Goal: Task Accomplishment & Management: Manage account settings

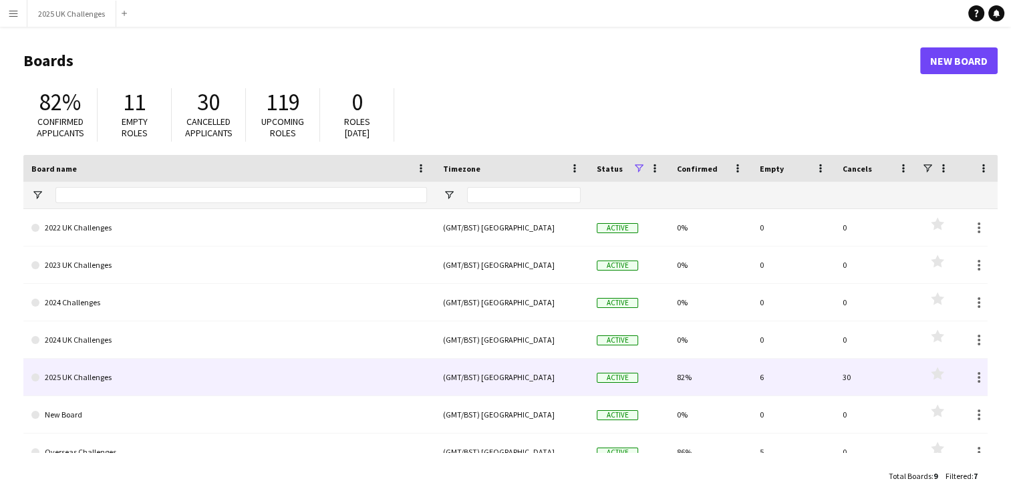
click at [176, 378] on link "2025 UK Challenges" at bounding box center [229, 377] width 396 height 37
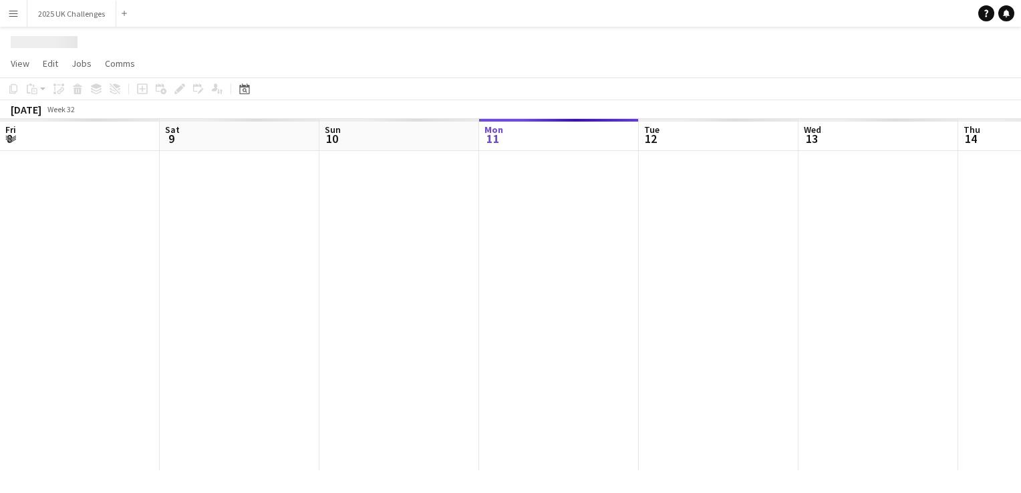
click at [176, 378] on div at bounding box center [958, 310] width 1916 height 319
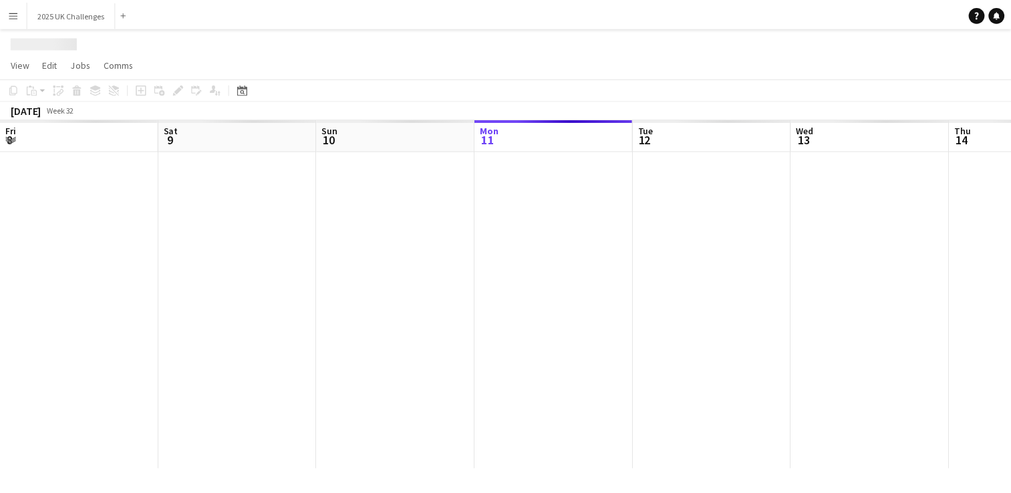
scroll to position [0, 319]
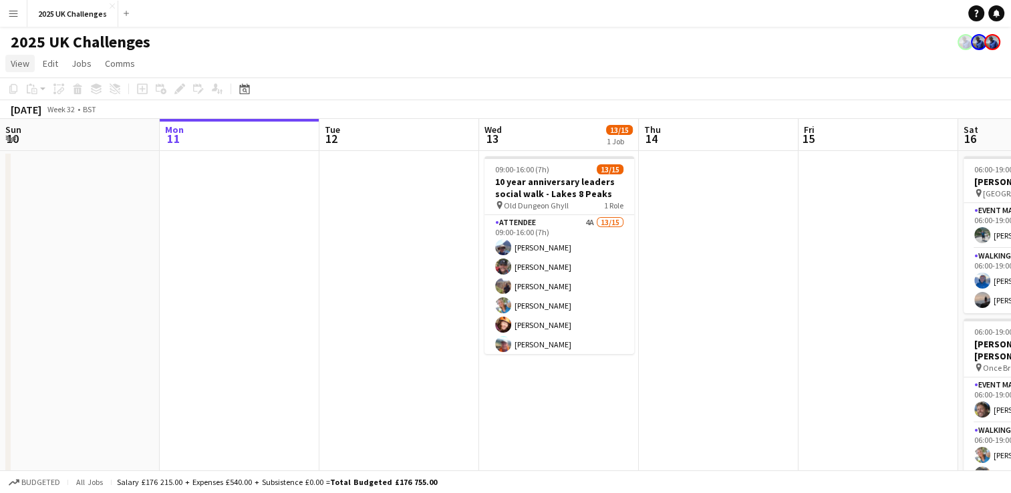
click at [13, 61] on span "View" at bounding box center [20, 63] width 19 height 12
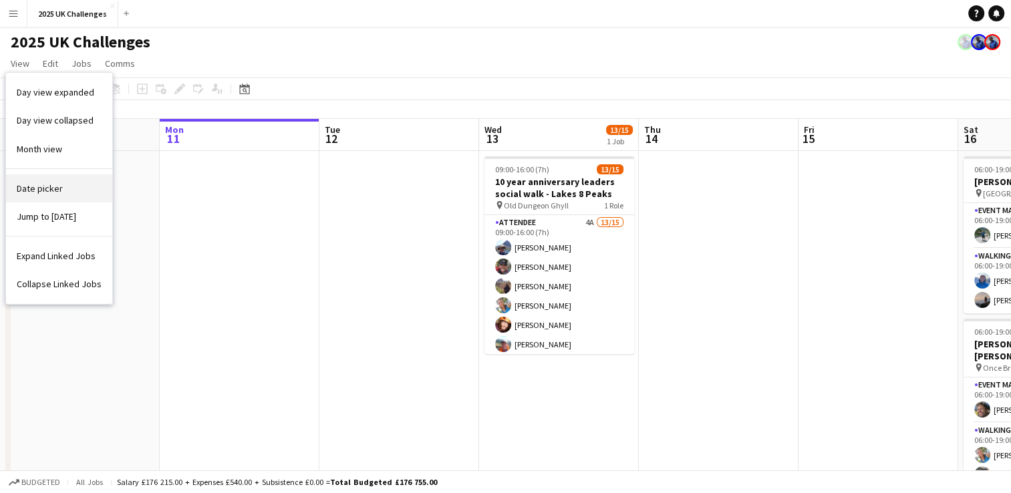
click at [61, 187] on link "Date picker" at bounding box center [59, 188] width 106 height 28
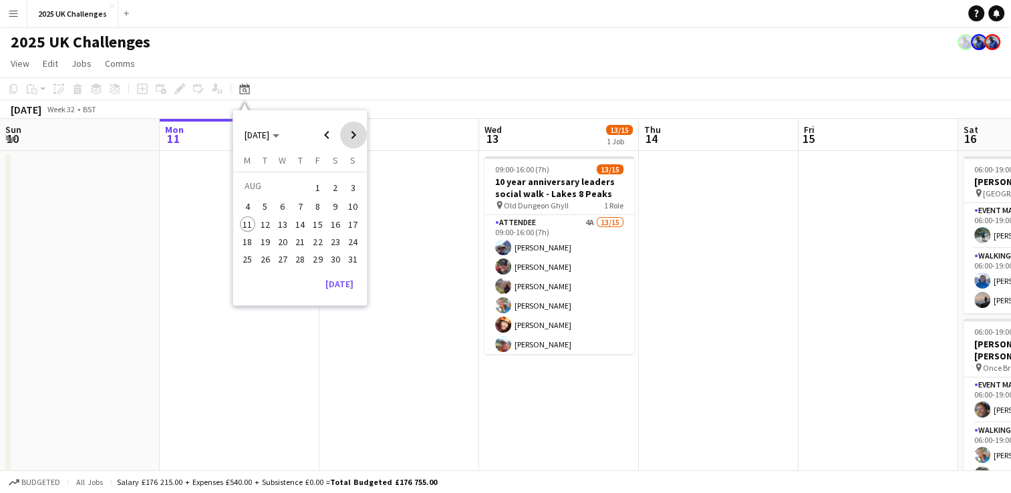
click at [355, 136] on span "Next month" at bounding box center [353, 135] width 27 height 27
click at [298, 215] on span "11" at bounding box center [300, 221] width 16 height 16
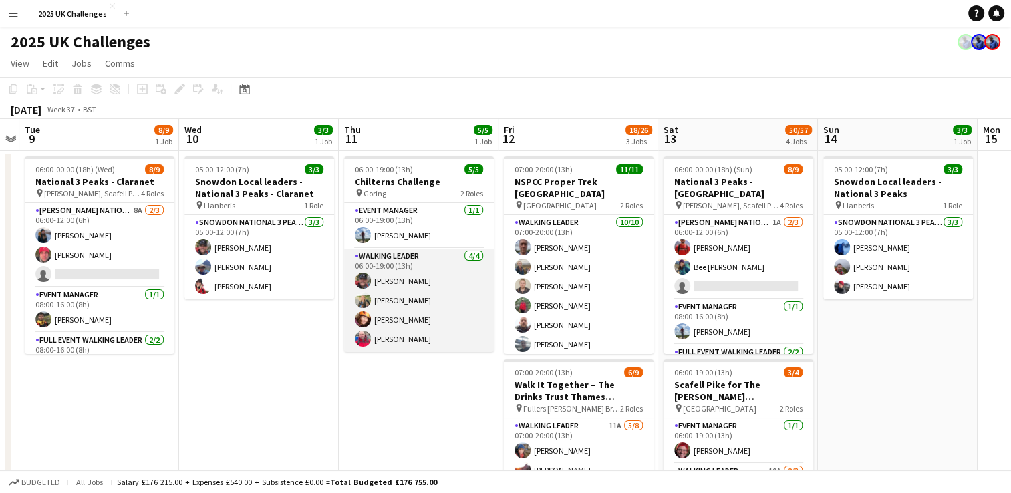
click at [401, 257] on app-card-role "Walking Leader [DATE] 06:00-19:00 (13h) [PERSON_NAME] [PERSON_NAME] [PERSON_NAM…" at bounding box center [419, 301] width 150 height 104
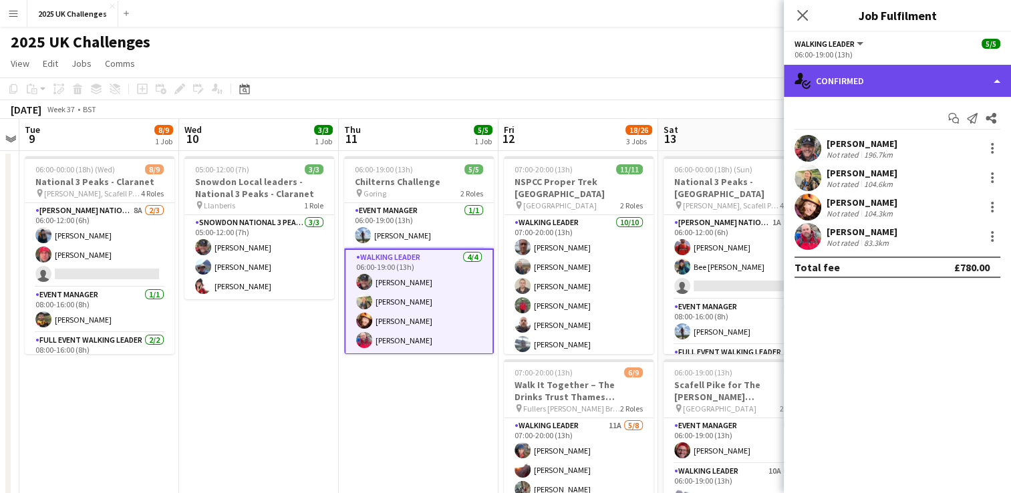
click at [891, 81] on div "single-neutral-actions-check-2 Confirmed" at bounding box center [897, 81] width 227 height 32
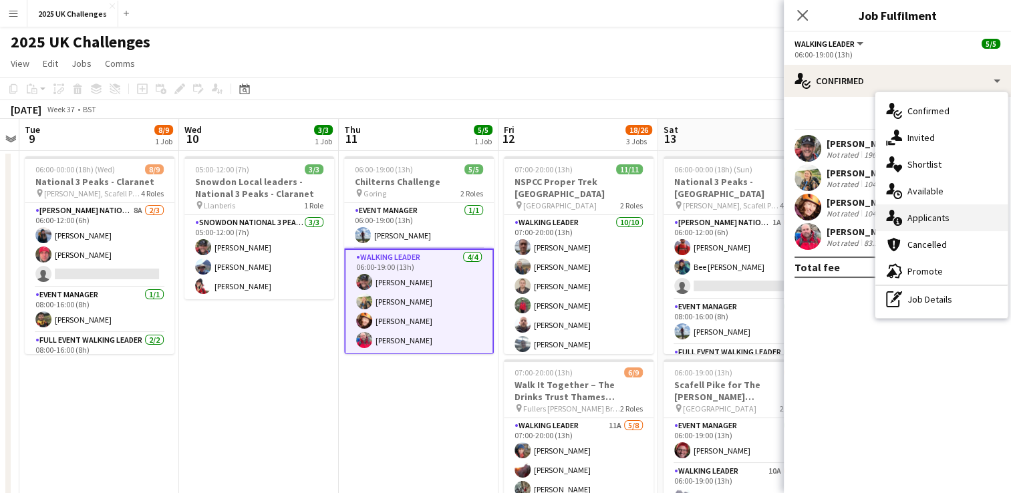
click at [948, 210] on div "single-neutral-actions-information Applicants" at bounding box center [941, 217] width 132 height 27
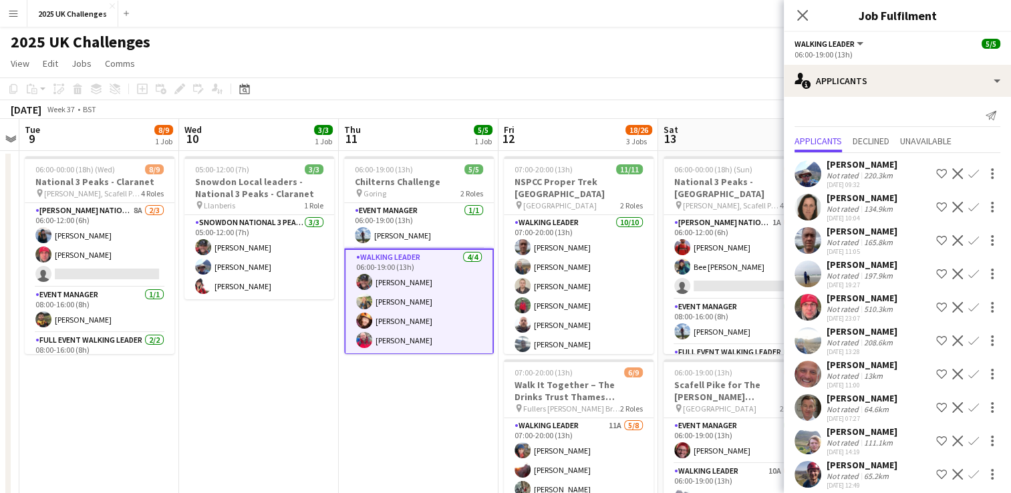
scroll to position [0, 0]
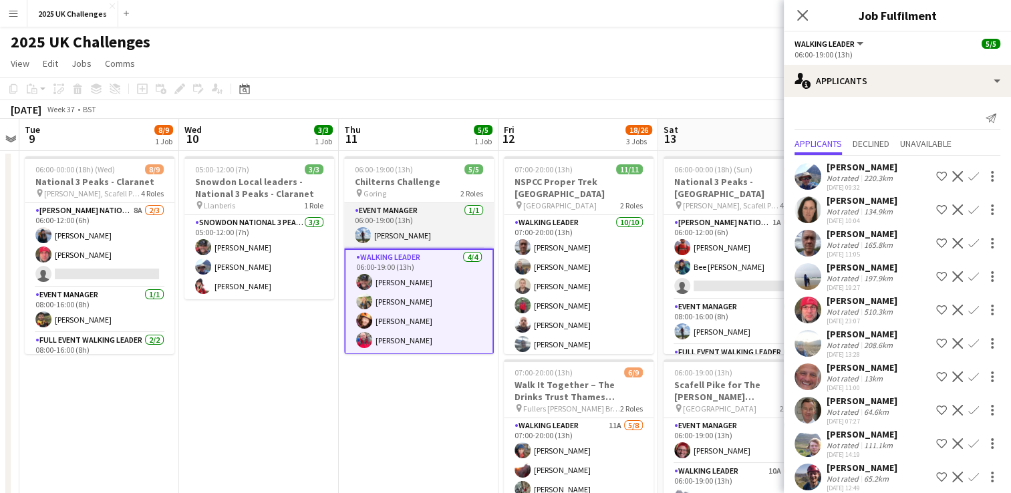
click at [406, 210] on app-card-role "Event Manager [DATE] 06:00-19:00 (13h) [PERSON_NAME]" at bounding box center [419, 225] width 150 height 45
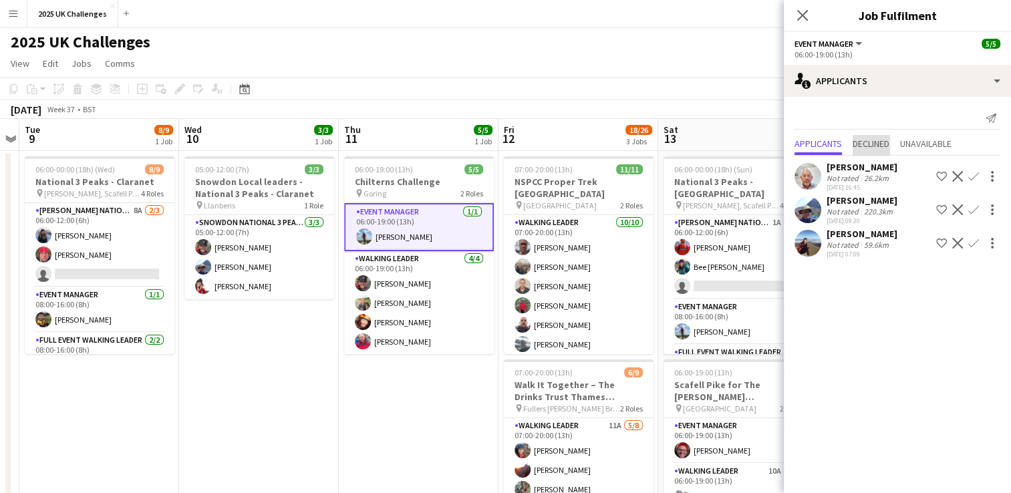
click at [877, 144] on span "Declined" at bounding box center [871, 143] width 37 height 9
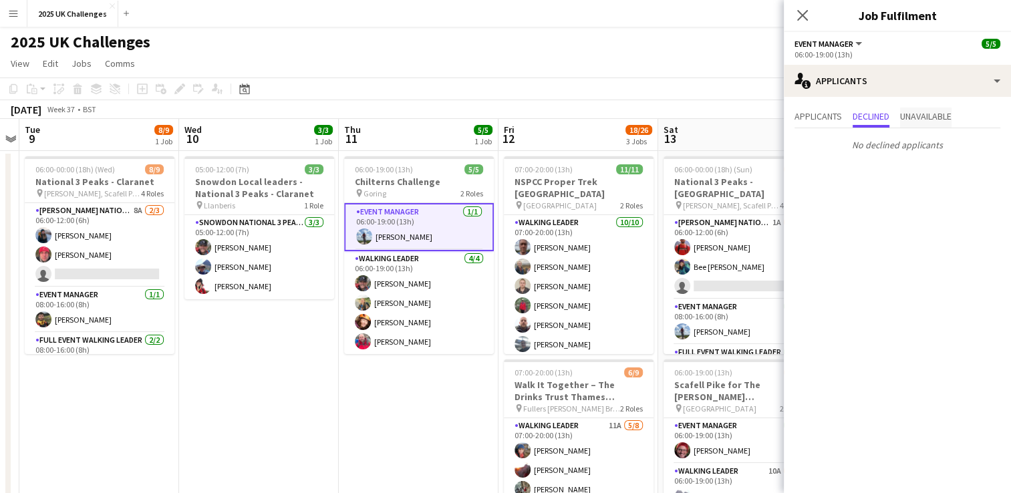
click at [948, 116] on span "Unavailable" at bounding box center [925, 116] width 51 height 9
click at [821, 121] on span "Applicants" at bounding box center [817, 116] width 47 height 9
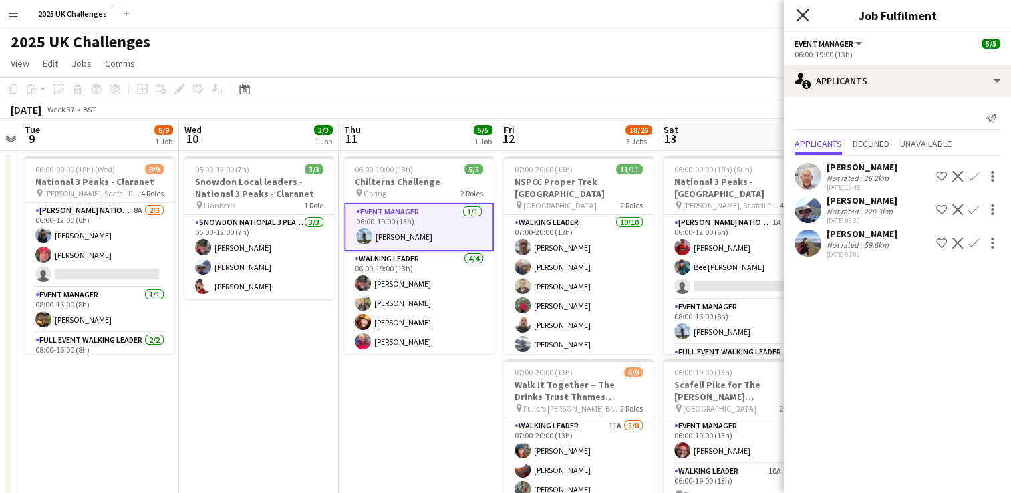
click at [804, 18] on icon "Close pop-in" at bounding box center [802, 15] width 13 height 13
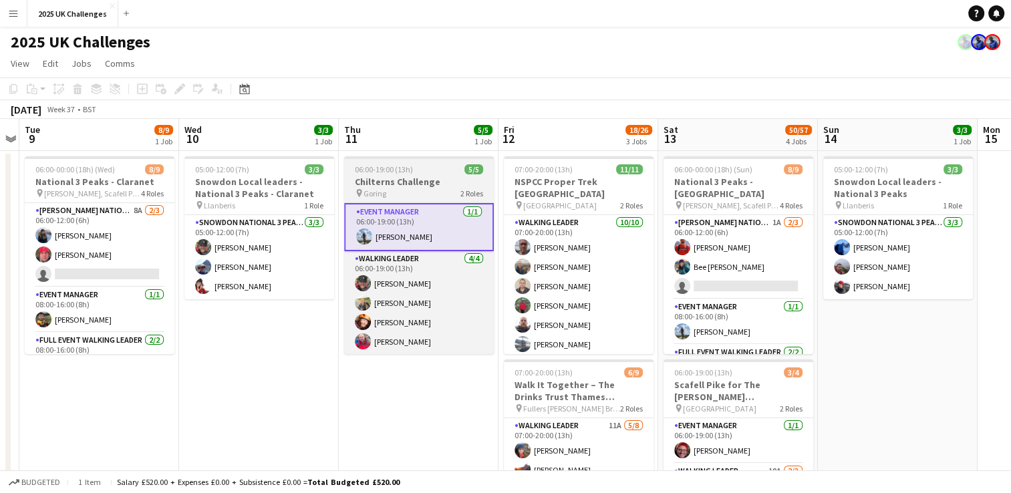
click at [409, 180] on h3 "Chilterns Challenge" at bounding box center [419, 182] width 150 height 12
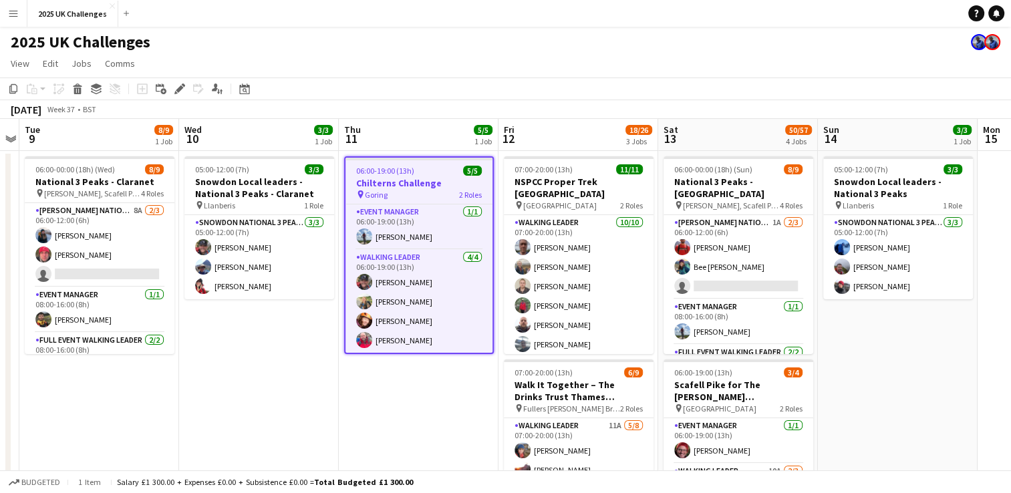
click at [425, 168] on div "06:00-19:00 (13h) 5/5" at bounding box center [418, 171] width 147 height 10
